Goal: Find specific page/section: Find specific page/section

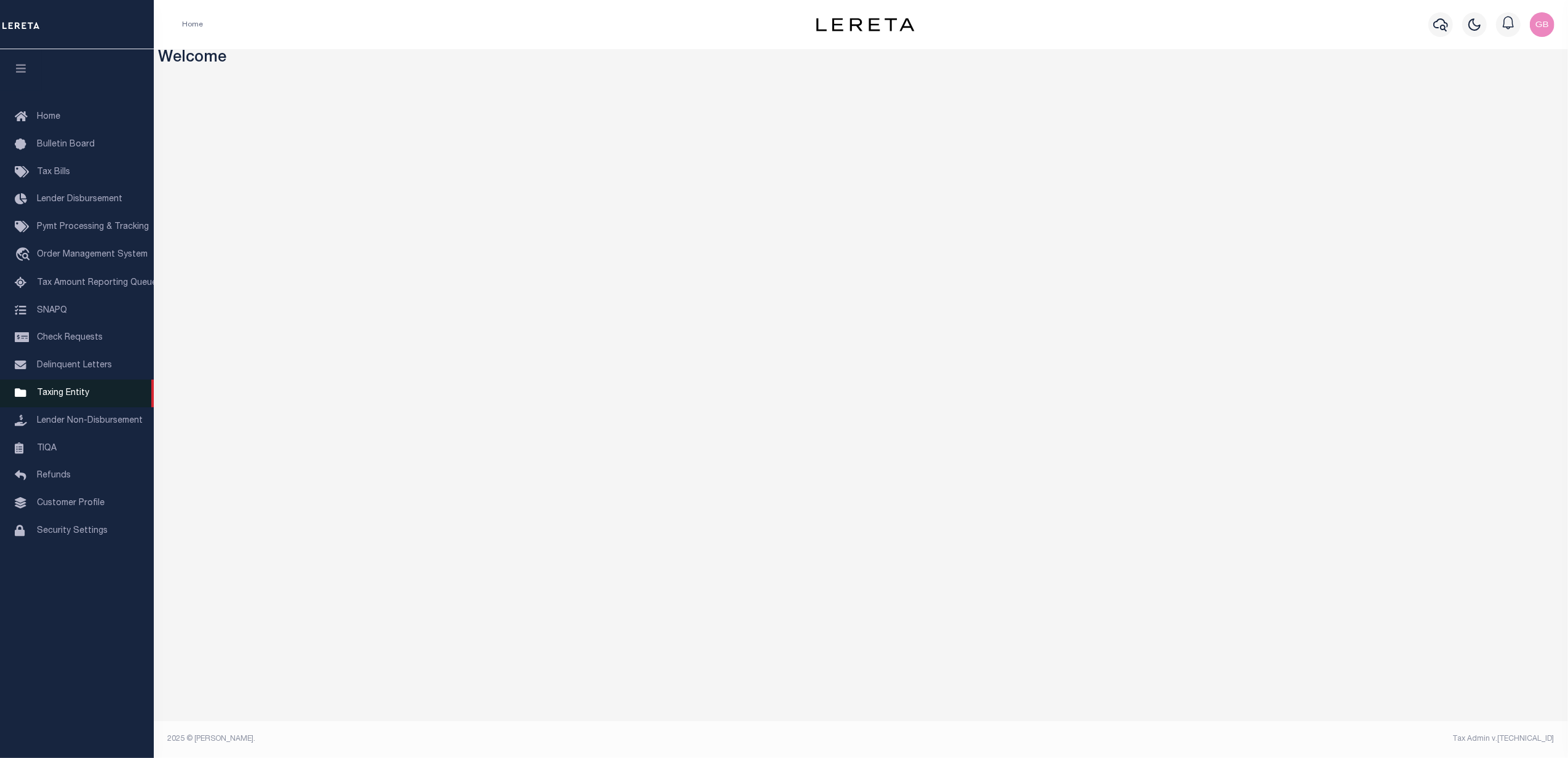
click at [68, 396] on span "Taxing Entity" at bounding box center [63, 394] width 52 height 9
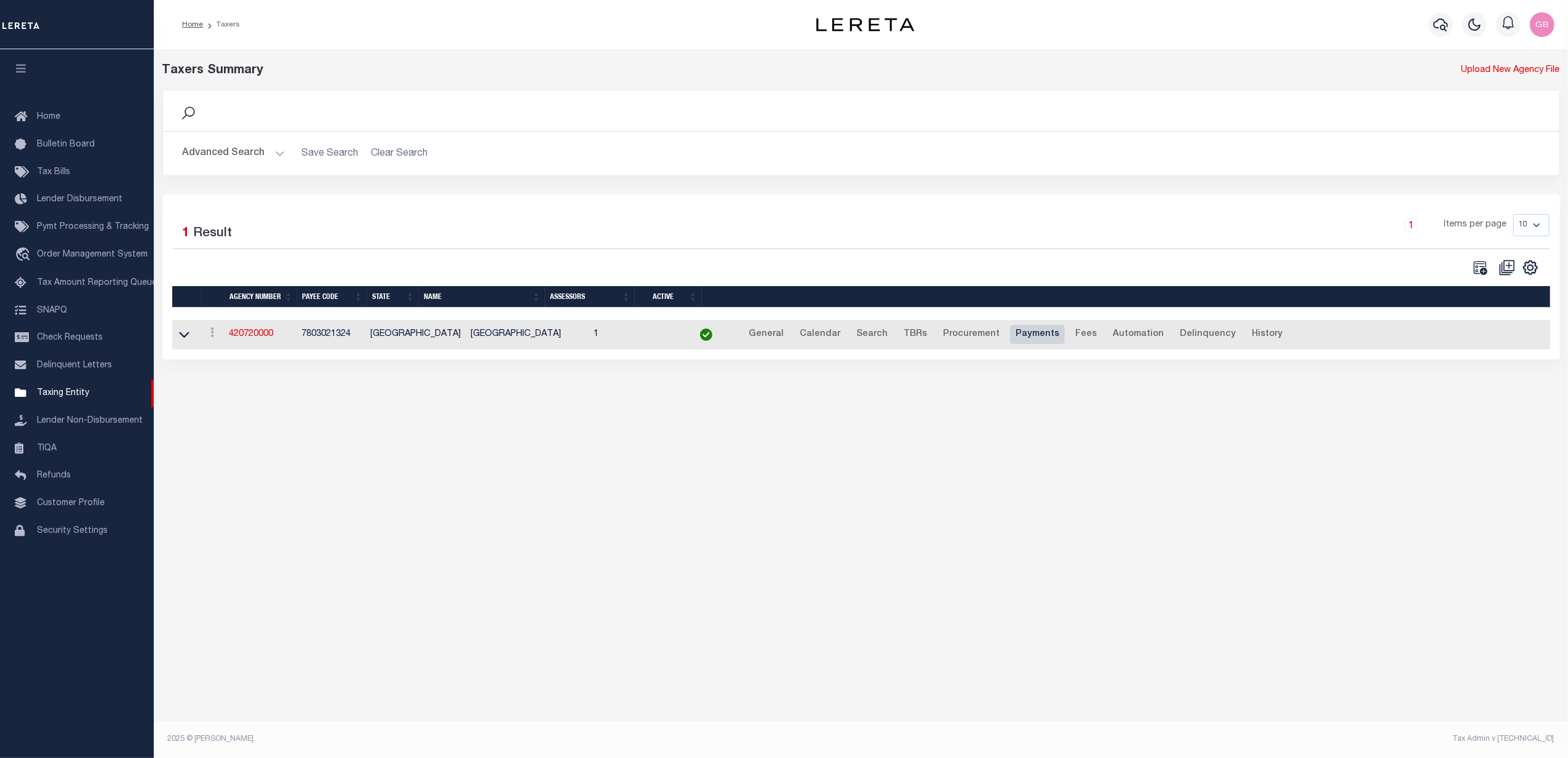
click at [1010, 337] on link "Payments" at bounding box center [1037, 335] width 55 height 20
